Goal: Task Accomplishment & Management: Use online tool/utility

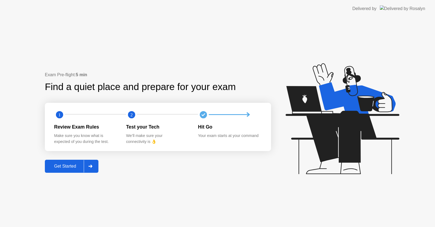
click at [67, 167] on div "Get Started" at bounding box center [64, 166] width 37 height 5
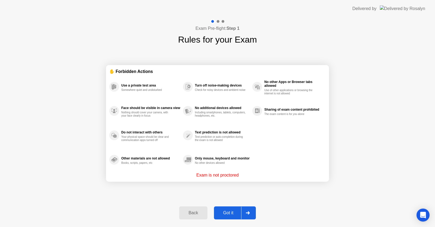
click at [228, 211] on div "Got it" at bounding box center [228, 213] width 26 height 5
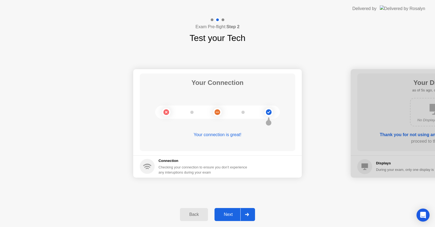
click at [229, 215] on div "Next" at bounding box center [228, 214] width 24 height 5
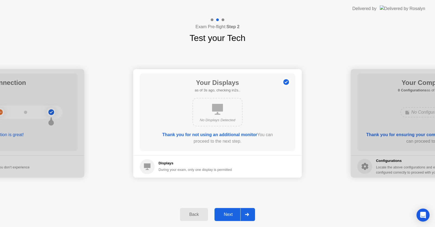
click at [228, 215] on div "Next" at bounding box center [228, 214] width 24 height 5
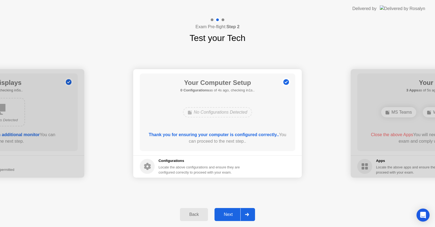
click at [234, 211] on button "Next" at bounding box center [234, 214] width 40 height 13
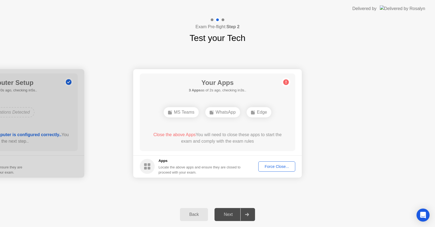
click at [275, 166] on div "Force Close..." at bounding box center [276, 167] width 33 height 4
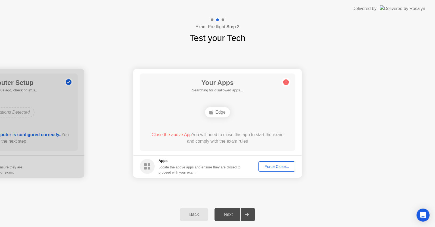
drag, startPoint x: 276, startPoint y: 168, endPoint x: 279, endPoint y: 169, distance: 3.4
click at [279, 169] on div "Force Close..." at bounding box center [276, 167] width 33 height 4
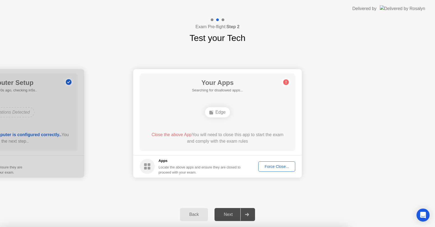
drag, startPoint x: 245, startPoint y: 144, endPoint x: 367, endPoint y: 192, distance: 130.5
drag, startPoint x: 237, startPoint y: 143, endPoint x: 268, endPoint y: 149, distance: 32.0
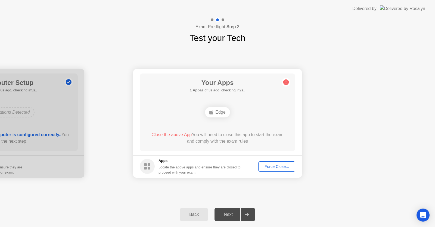
click at [284, 167] on div "Force Close..." at bounding box center [276, 167] width 33 height 4
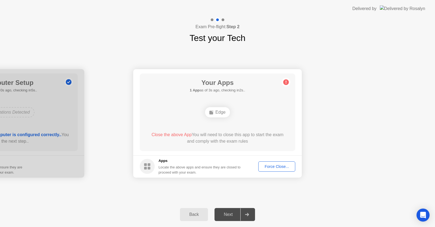
click at [234, 216] on div "Next" at bounding box center [228, 214] width 24 height 5
click at [271, 166] on div "Force Close..." at bounding box center [276, 167] width 33 height 4
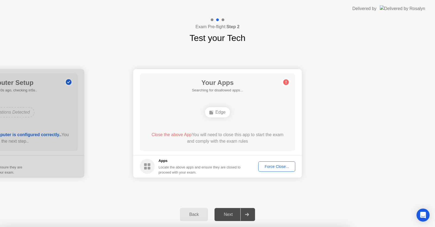
drag, startPoint x: 236, startPoint y: 146, endPoint x: 360, endPoint y: 181, distance: 128.9
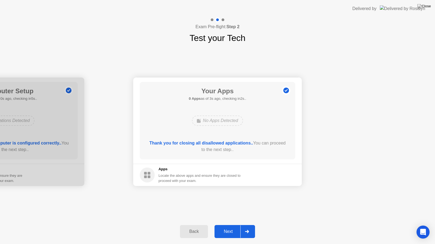
click at [234, 227] on div "Next" at bounding box center [228, 232] width 24 height 5
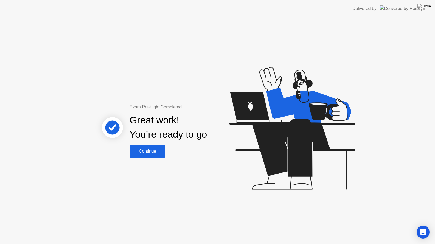
click at [146, 152] on div "Continue" at bounding box center [147, 151] width 32 height 5
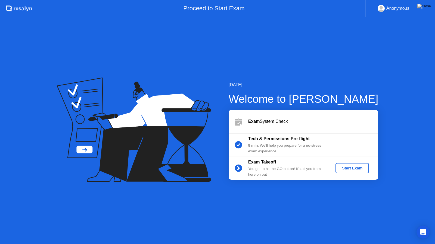
click at [358, 167] on div "Start Exam" at bounding box center [351, 168] width 29 height 4
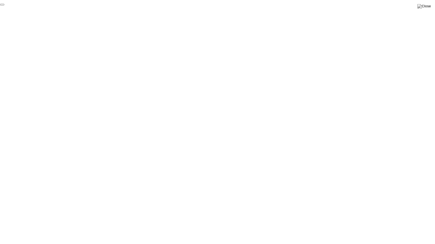
click div "End Proctoring Session"
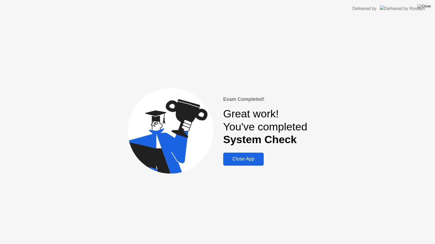
click at [240, 160] on div "Close App" at bounding box center [243, 159] width 37 height 6
